Goal: Task Accomplishment & Management: Use online tool/utility

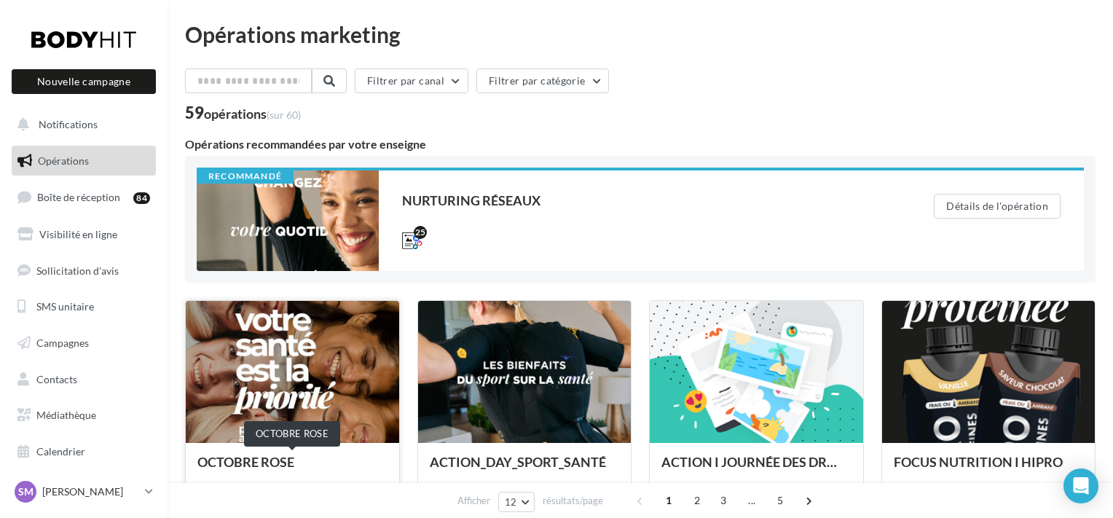
click at [264, 455] on div "OCTOBRE ROSE" at bounding box center [292, 469] width 190 height 29
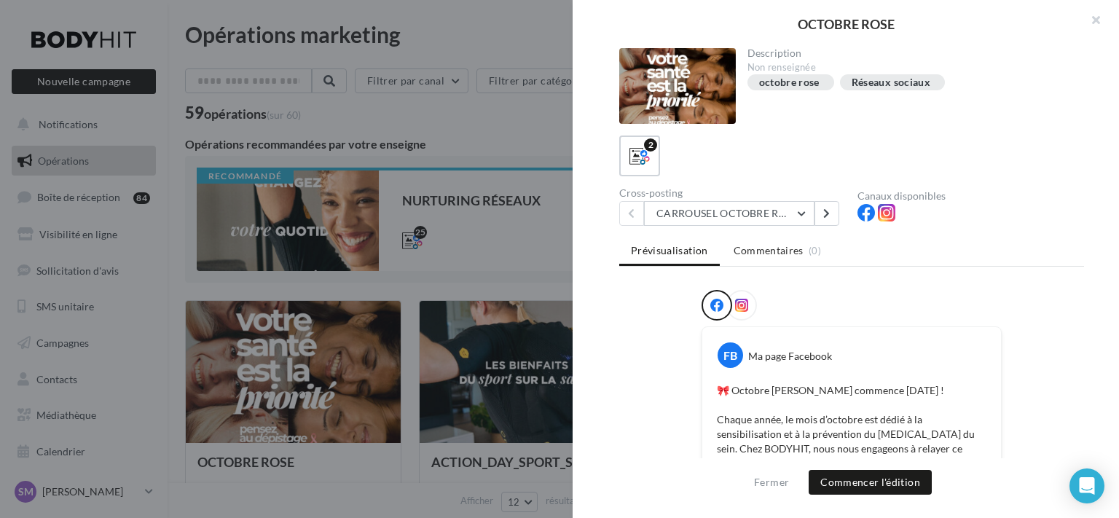
click at [735, 307] on icon at bounding box center [741, 305] width 13 height 13
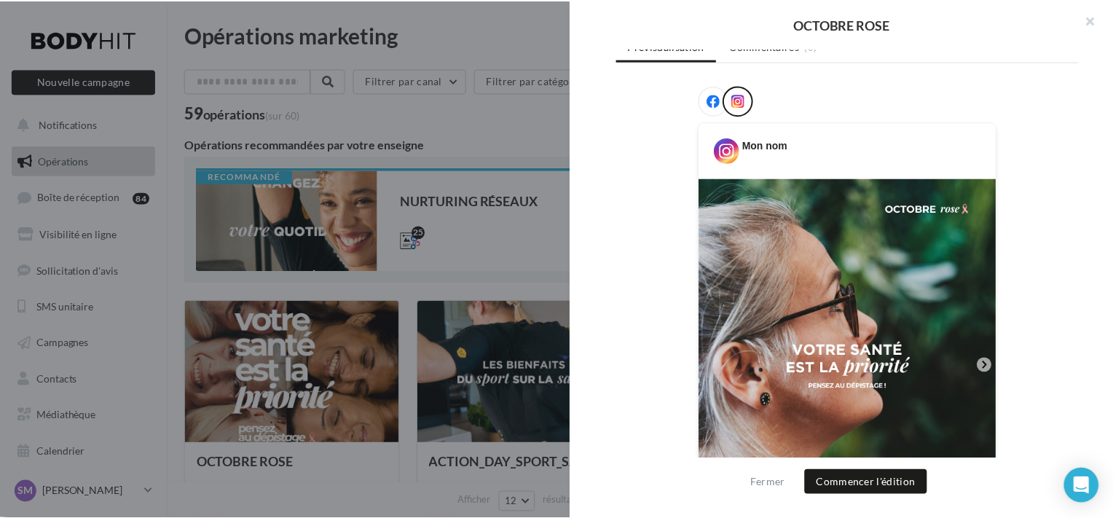
scroll to position [798, 0]
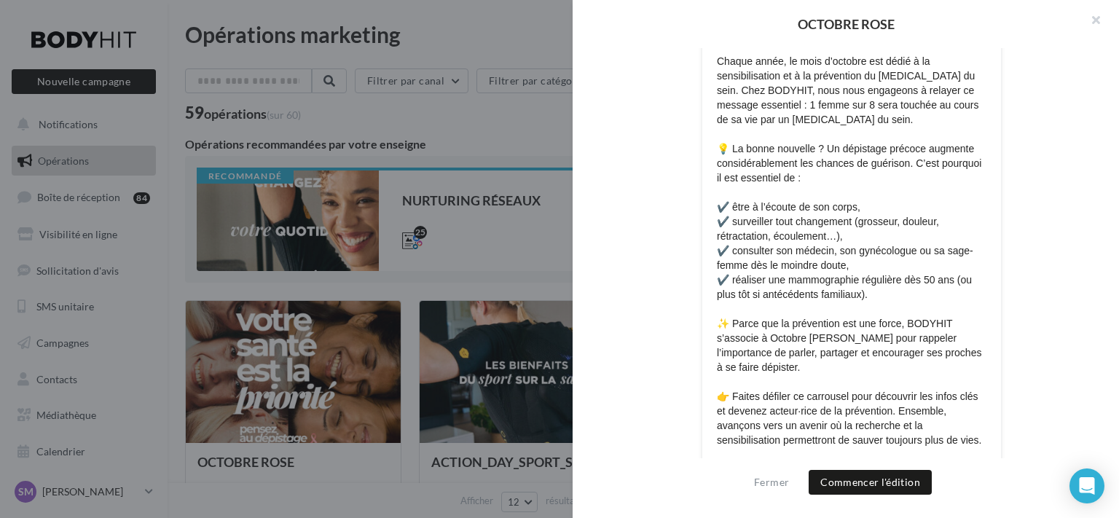
click at [174, 194] on div at bounding box center [559, 259] width 1119 height 518
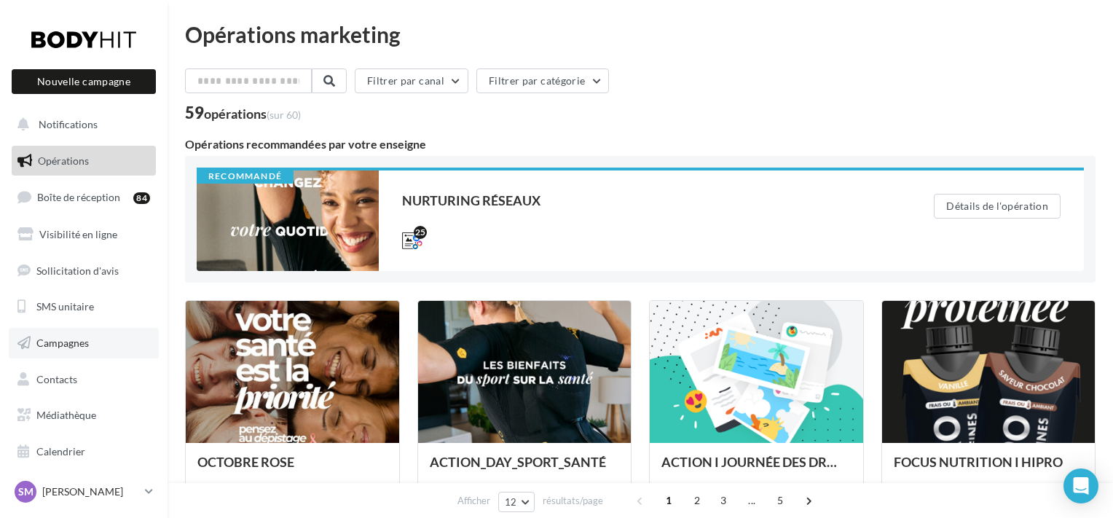
click at [84, 345] on span "Campagnes" at bounding box center [62, 343] width 52 height 12
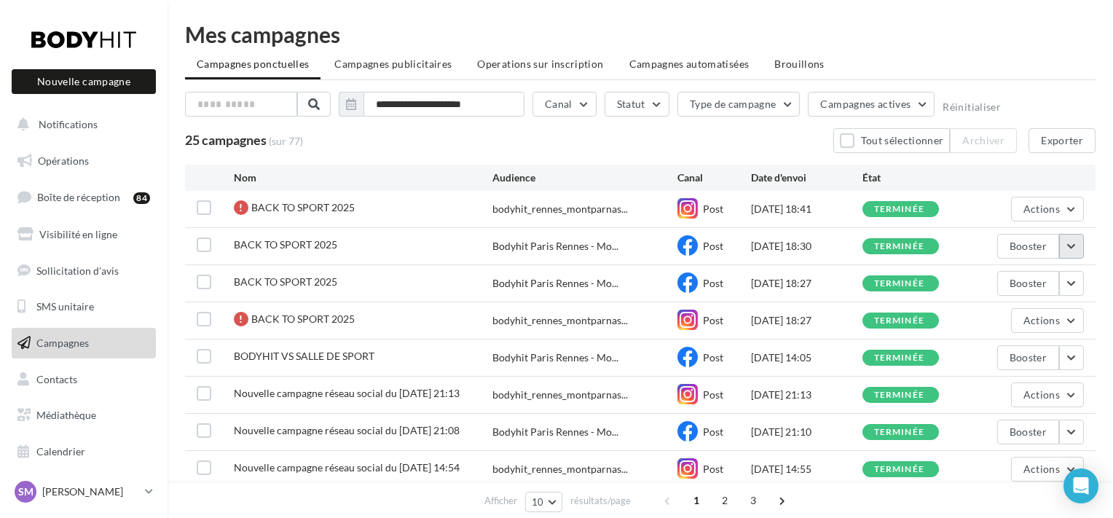
click at [1072, 242] on button "button" at bounding box center [1071, 246] width 25 height 25
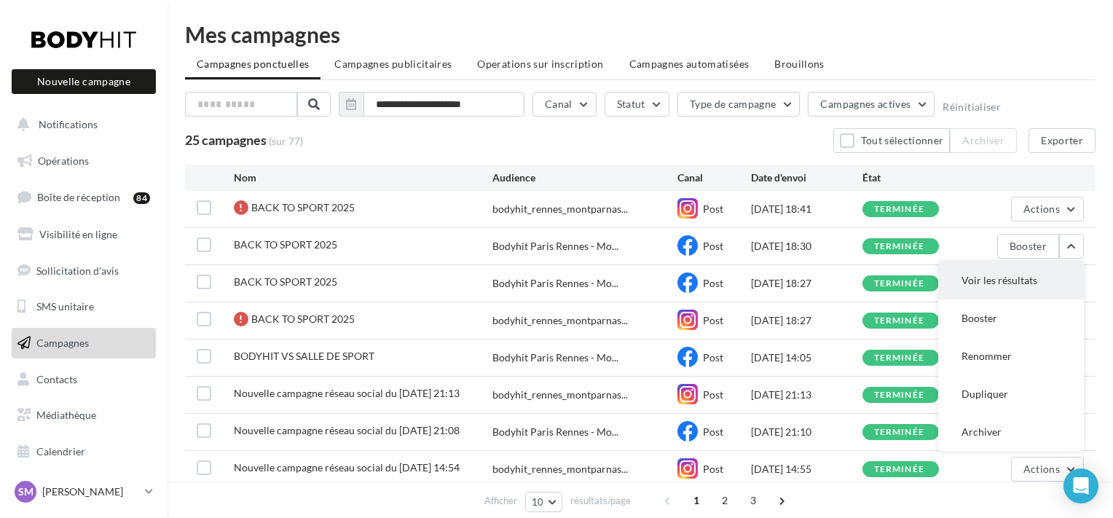
click at [1037, 284] on button "Voir les résultats" at bounding box center [1011, 281] width 146 height 38
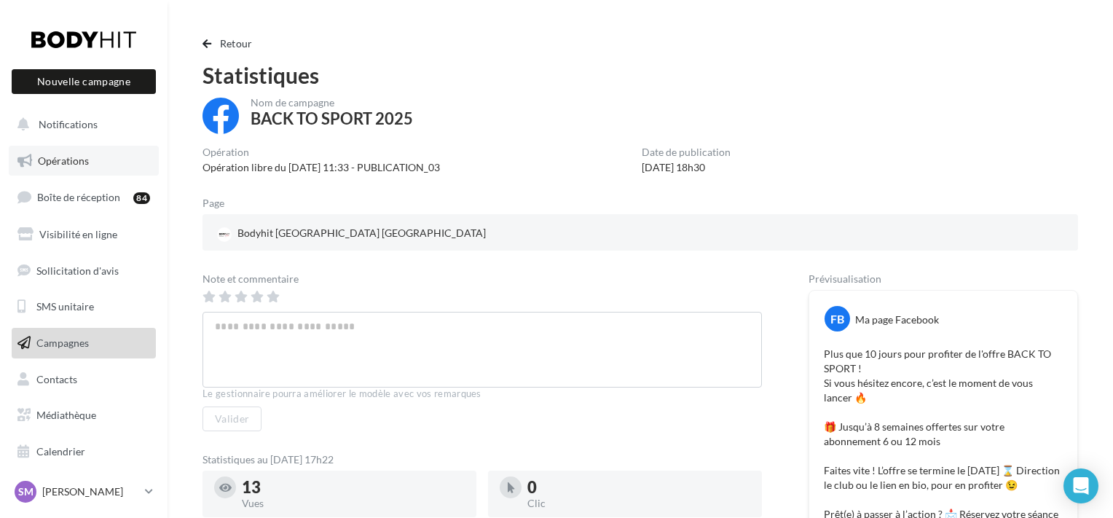
click at [84, 155] on span "Opérations" at bounding box center [63, 160] width 51 height 12
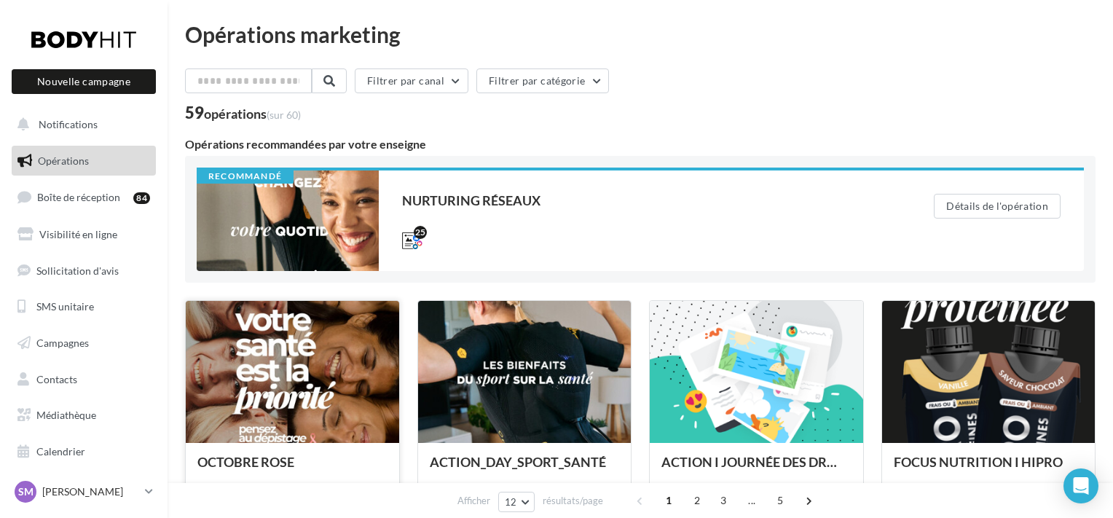
click at [350, 345] on div at bounding box center [292, 372] width 213 height 143
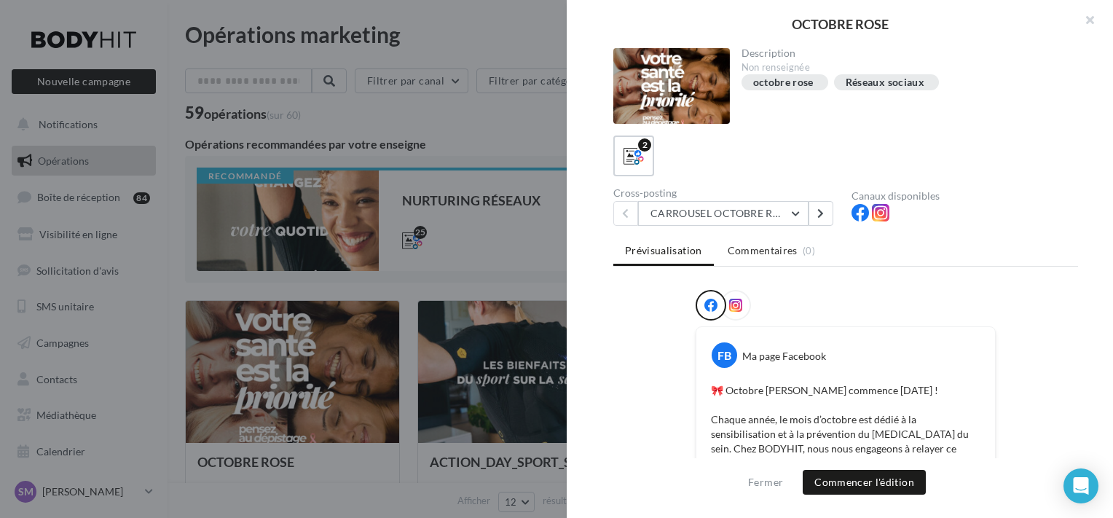
click at [561, 310] on div at bounding box center [556, 259] width 1113 height 518
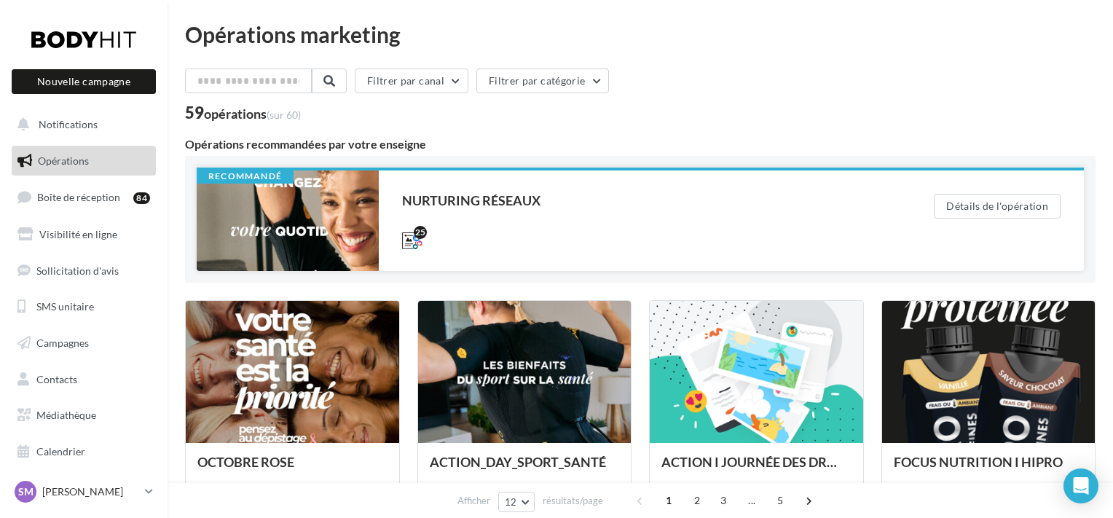
click at [361, 223] on div at bounding box center [288, 220] width 182 height 101
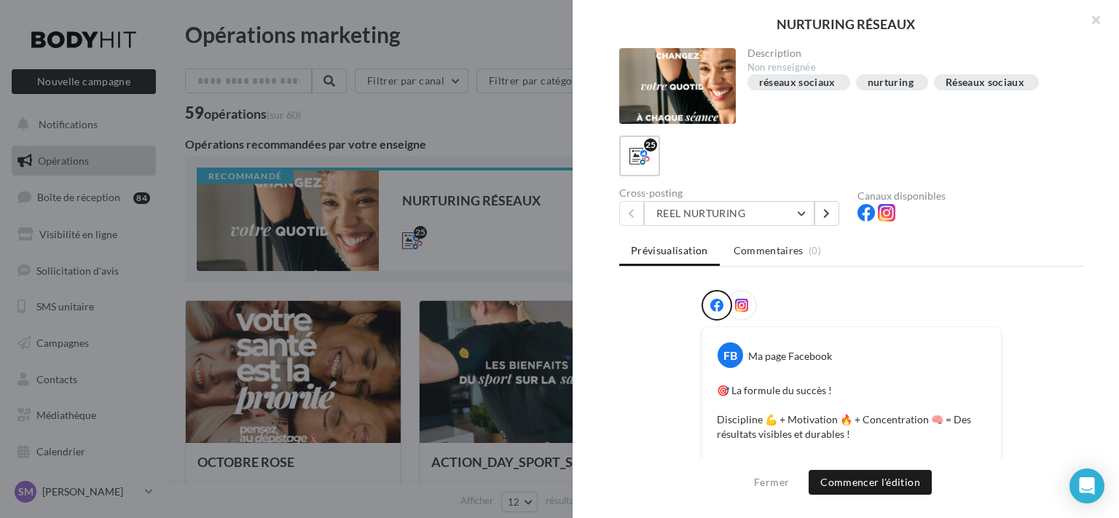
click at [449, 220] on div at bounding box center [559, 259] width 1119 height 518
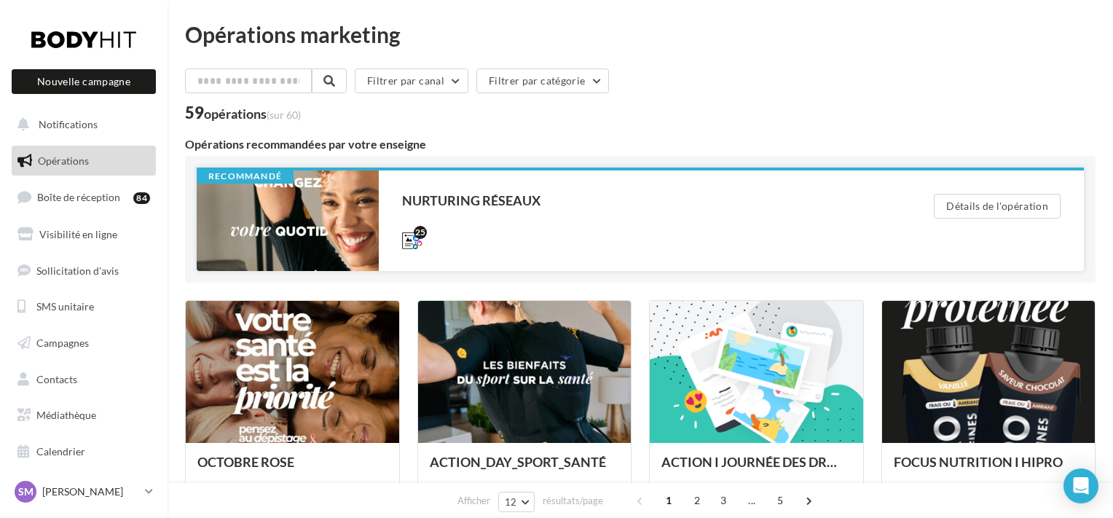
click at [299, 213] on div at bounding box center [288, 220] width 182 height 101
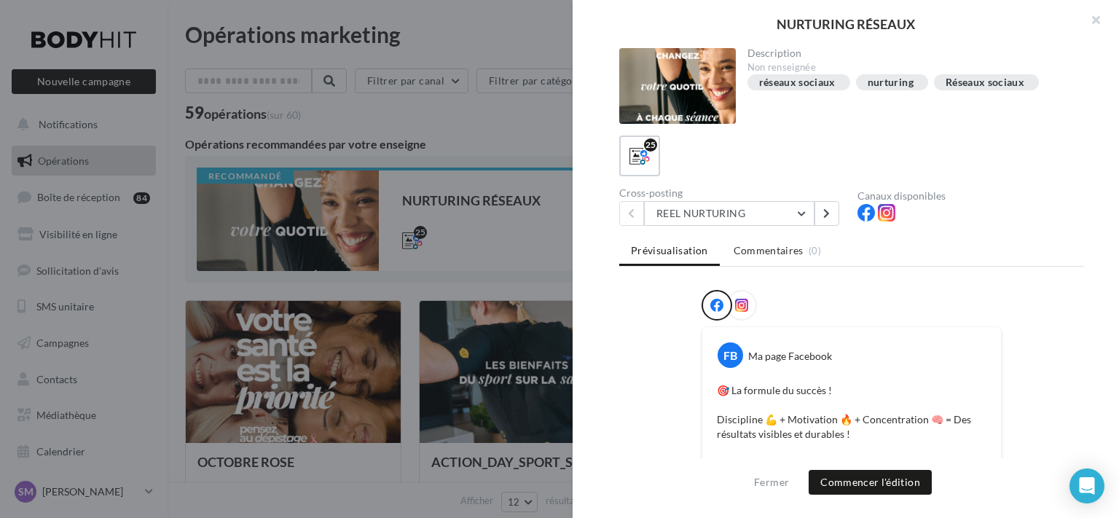
click at [503, 272] on div at bounding box center [559, 259] width 1119 height 518
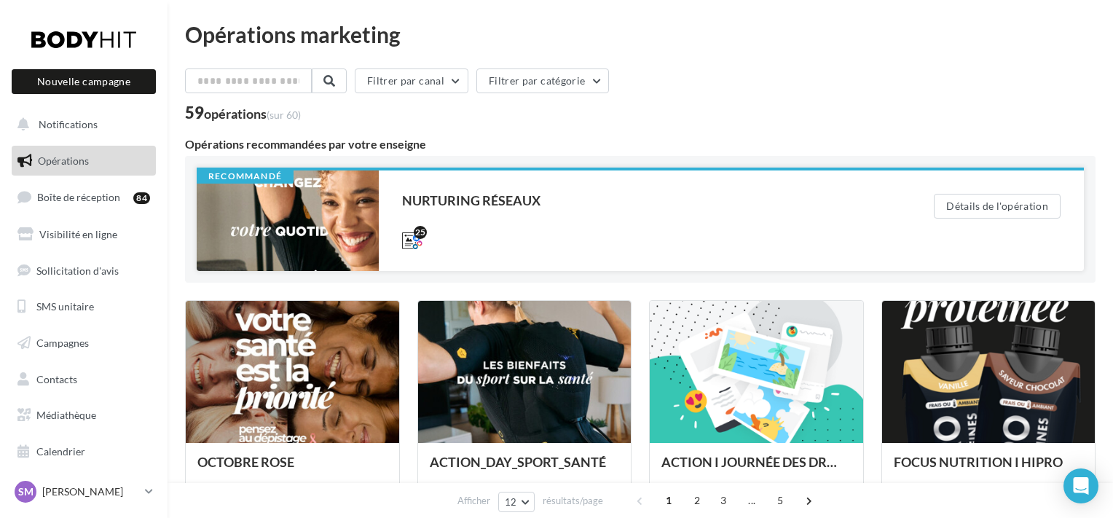
click at [354, 202] on div at bounding box center [288, 220] width 182 height 101
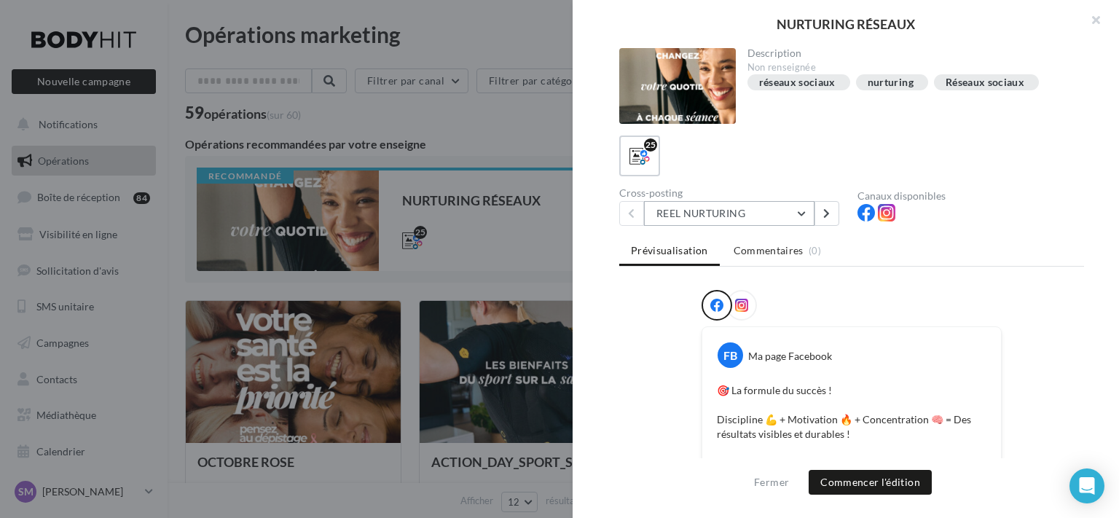
click at [739, 222] on button "REEL NURTURING" at bounding box center [729, 213] width 170 height 25
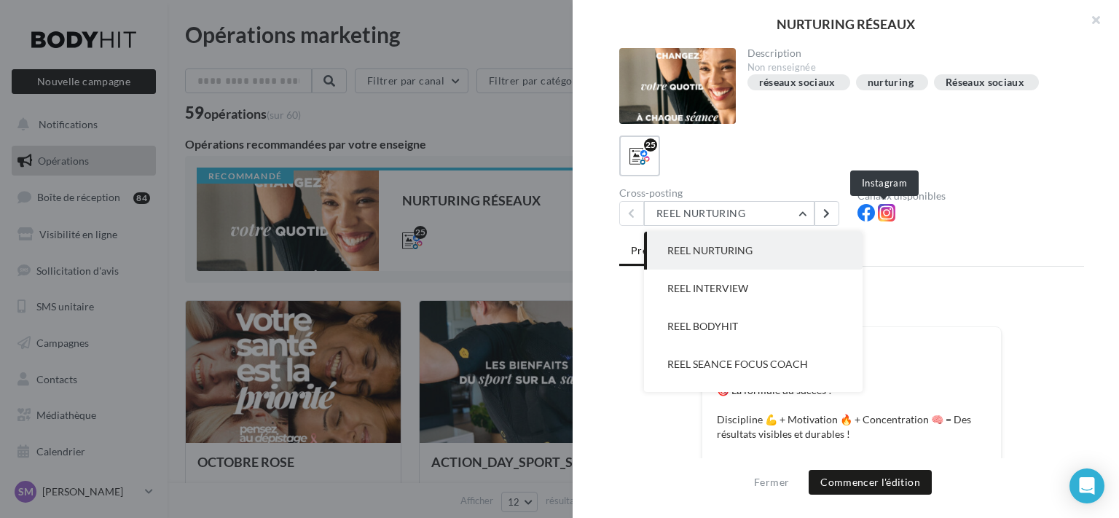
click at [887, 213] on icon at bounding box center [886, 212] width 17 height 17
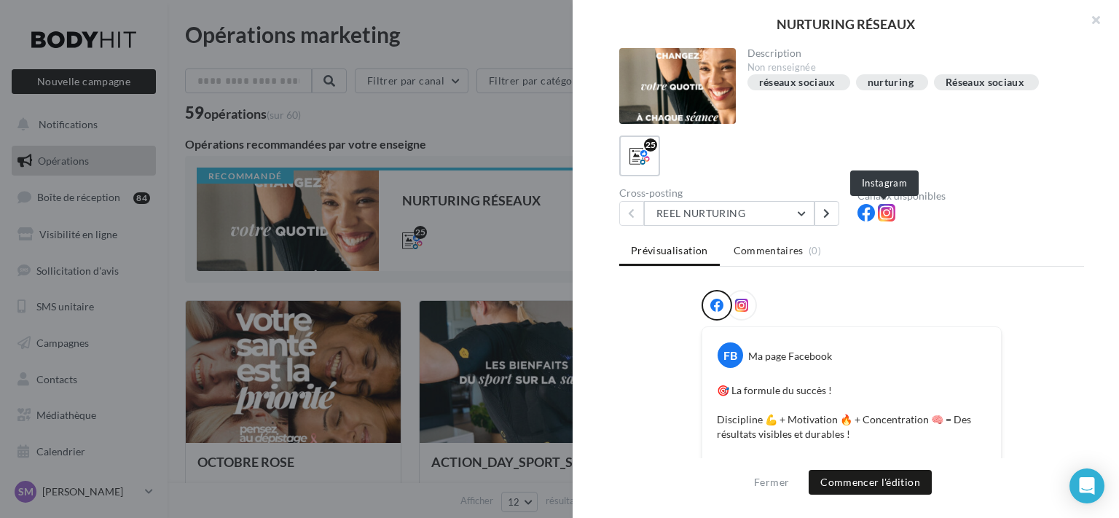
click at [881, 217] on icon at bounding box center [886, 212] width 17 height 17
click at [742, 299] on icon at bounding box center [741, 305] width 13 height 13
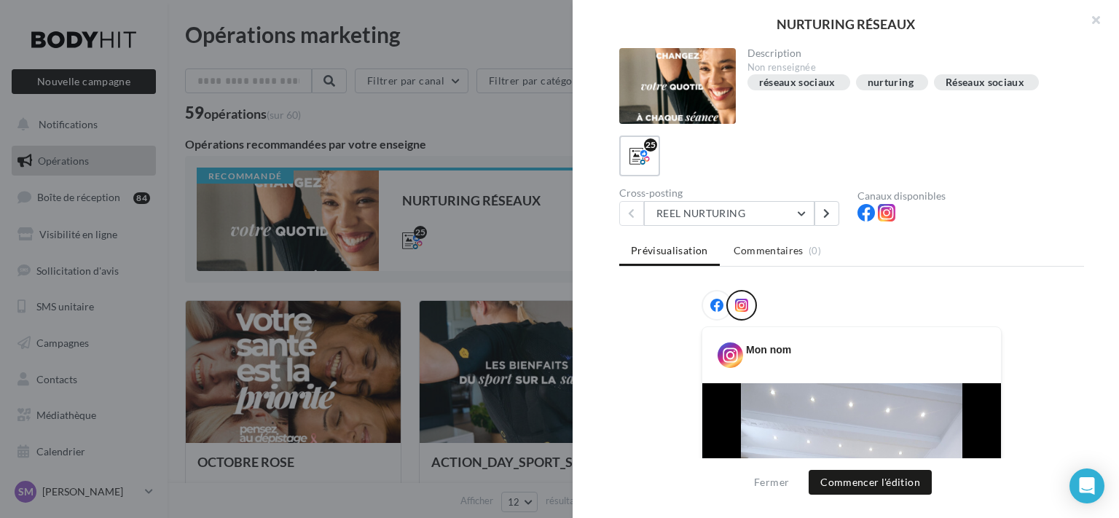
click at [545, 257] on div at bounding box center [559, 259] width 1119 height 518
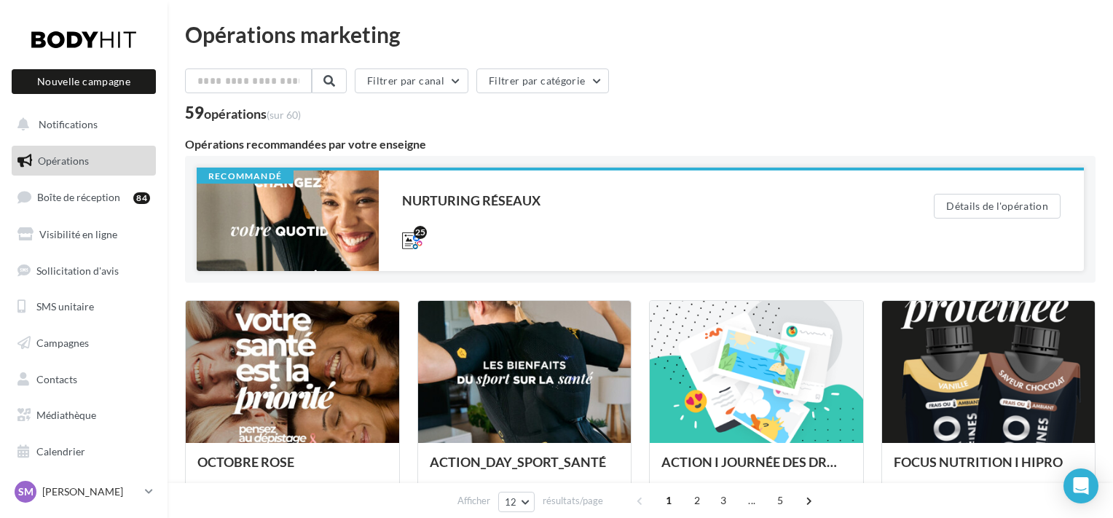
click at [328, 216] on div at bounding box center [288, 220] width 182 height 101
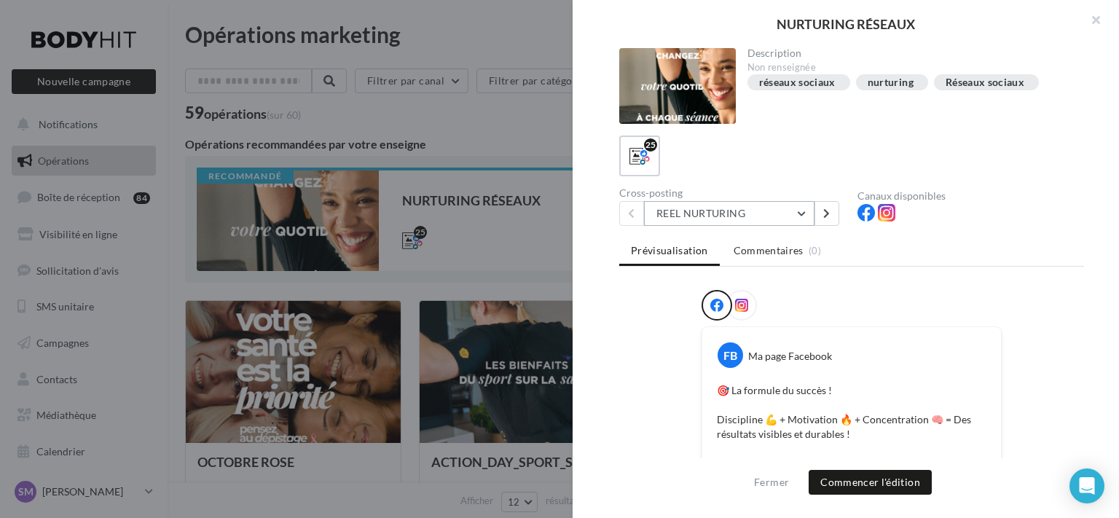
click at [728, 215] on button "REEL NURTURING" at bounding box center [729, 213] width 170 height 25
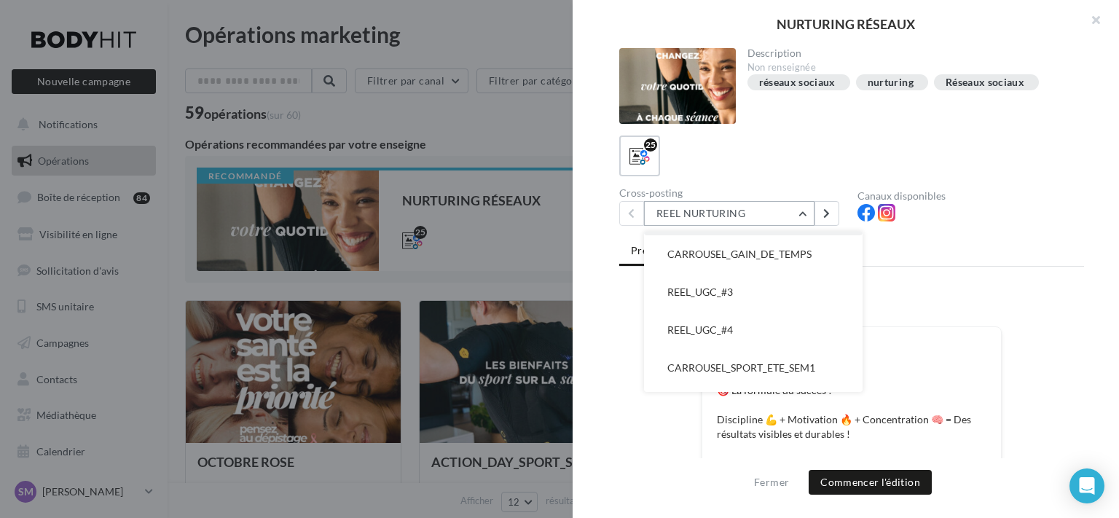
scroll to position [723, 0]
